Goal: Transaction & Acquisition: Purchase product/service

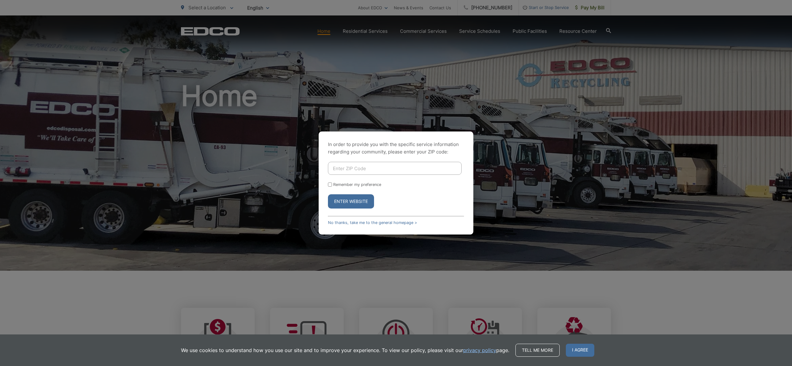
click at [341, 169] on input "Enter ZIP Code" at bounding box center [395, 168] width 134 height 13
type input "90275"
click at [328, 184] on input "Remember my preference" at bounding box center [330, 184] width 4 height 4
checkbox input "true"
click at [353, 201] on button "Enter Website" at bounding box center [351, 201] width 46 height 14
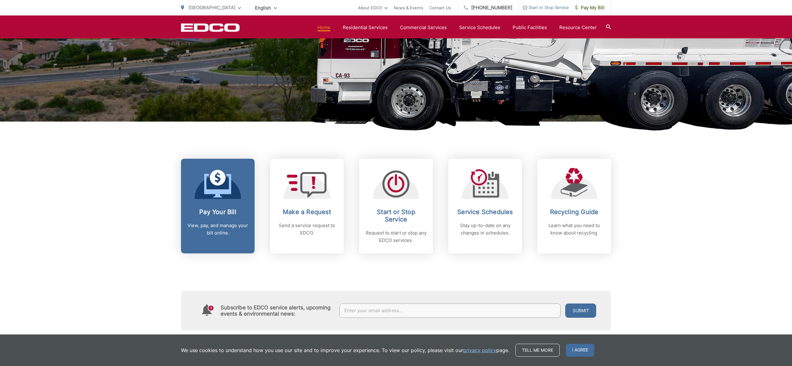
scroll to position [147, 0]
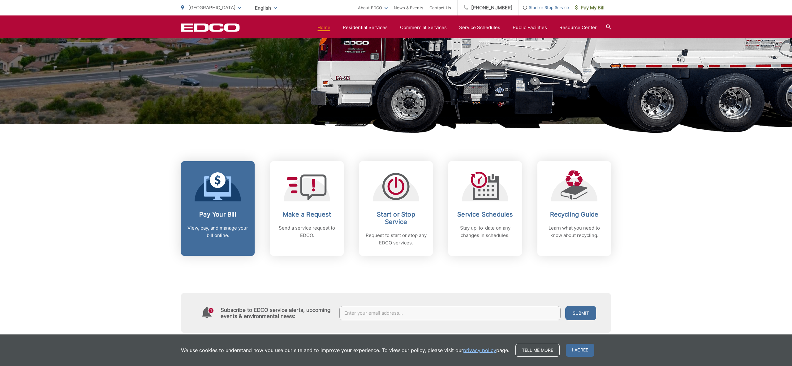
click at [223, 208] on link "Pay Your Bill View, pay, and manage your bill online." at bounding box center [218, 208] width 74 height 95
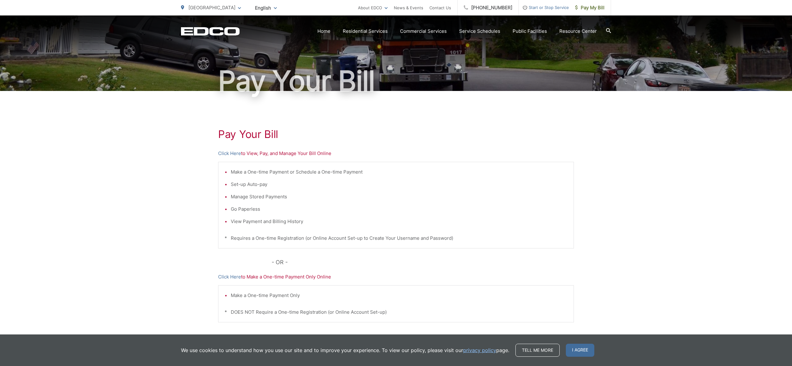
scroll to position [35, 0]
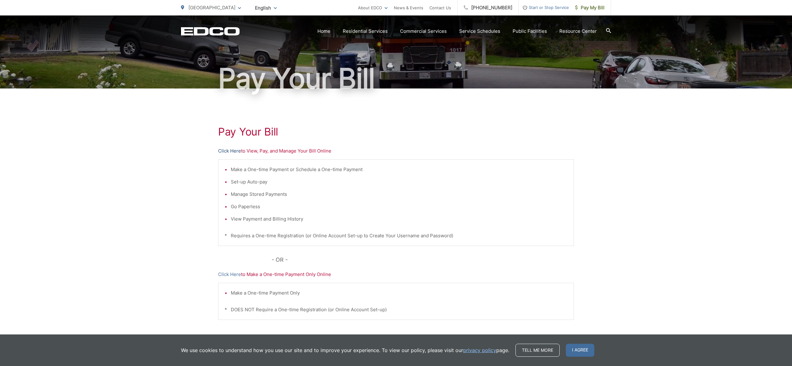
click at [231, 151] on link "Click Here" at bounding box center [229, 150] width 23 height 7
click at [240, 294] on li "Make a One-time Payment Only" at bounding box center [399, 292] width 337 height 7
click at [234, 273] on link "Click Here" at bounding box center [229, 273] width 23 height 7
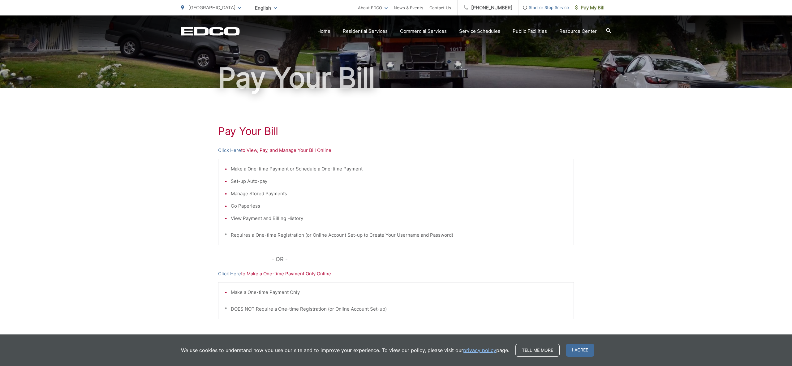
scroll to position [37, 0]
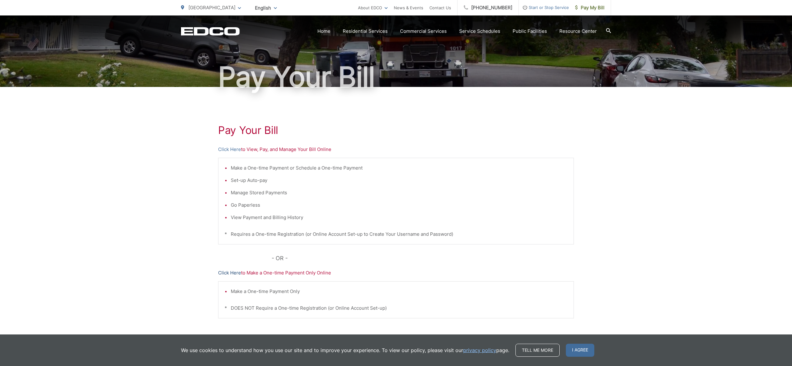
click at [235, 274] on link "Click Here" at bounding box center [229, 272] width 23 height 7
click at [595, 9] on span "Pay My Bill" at bounding box center [589, 7] width 29 height 7
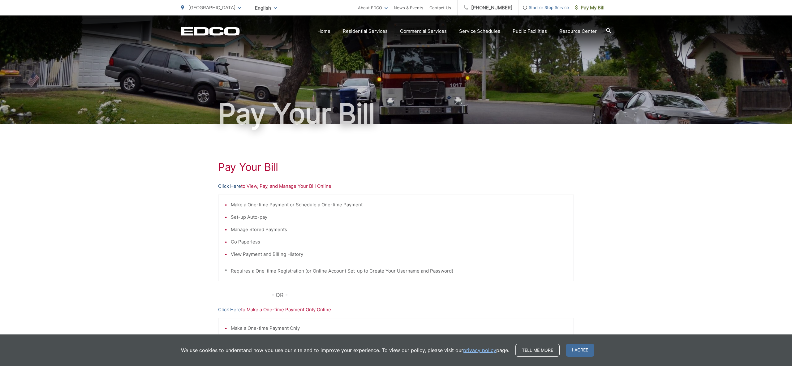
click at [233, 187] on link "Click Here" at bounding box center [229, 185] width 23 height 7
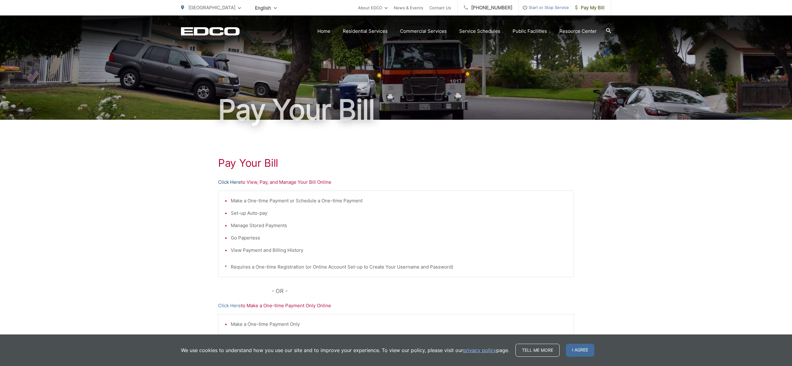
click at [235, 186] on link "Click Here" at bounding box center [229, 181] width 23 height 7
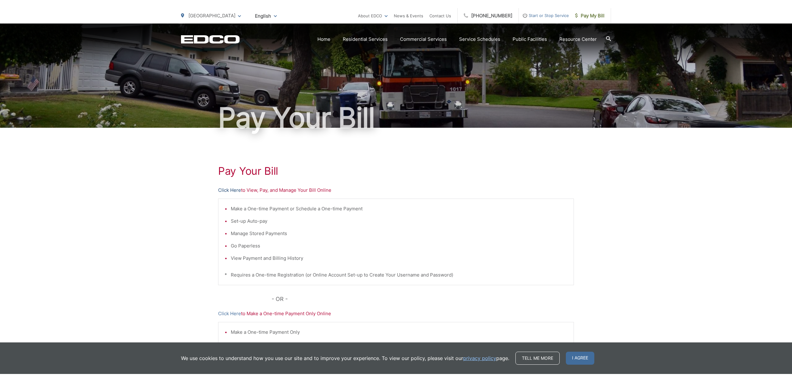
scroll to position [2, 0]
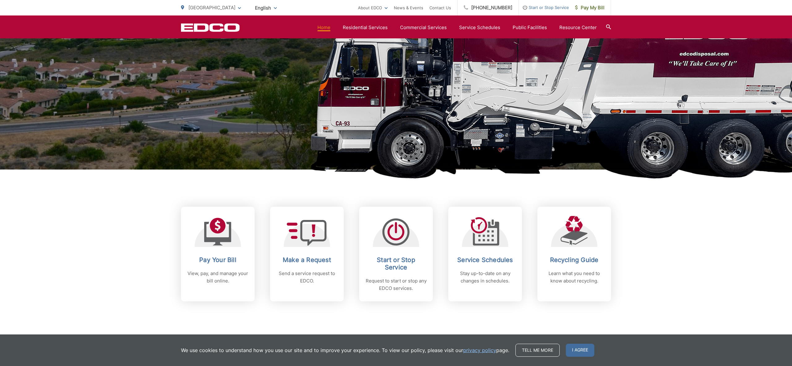
scroll to position [101, 0]
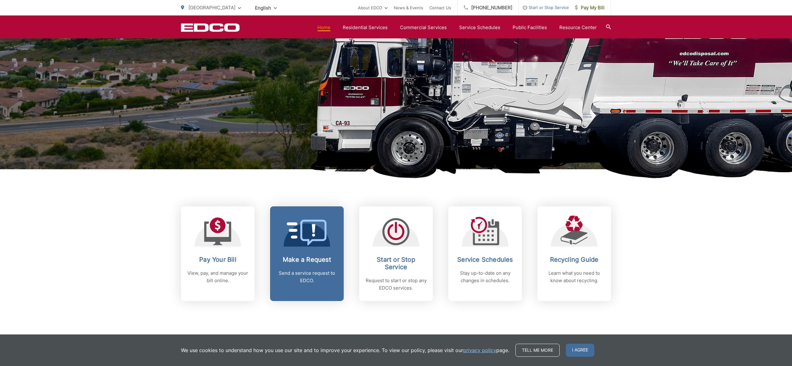
click at [307, 255] on link "Make a Request Send a service request to EDCO." at bounding box center [307, 253] width 74 height 95
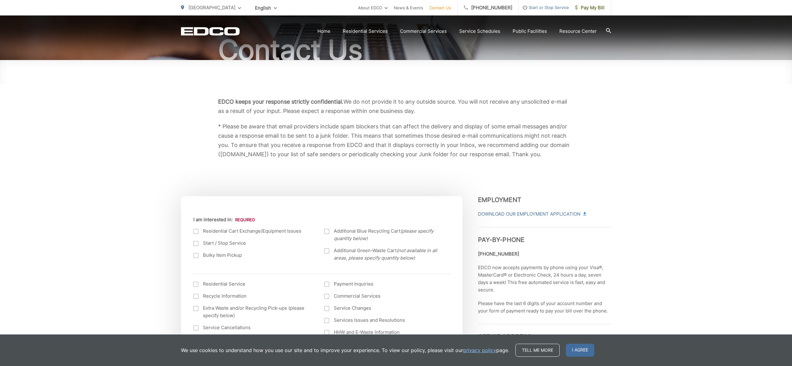
scroll to position [65, 0]
